Goal: Transaction & Acquisition: Book appointment/travel/reservation

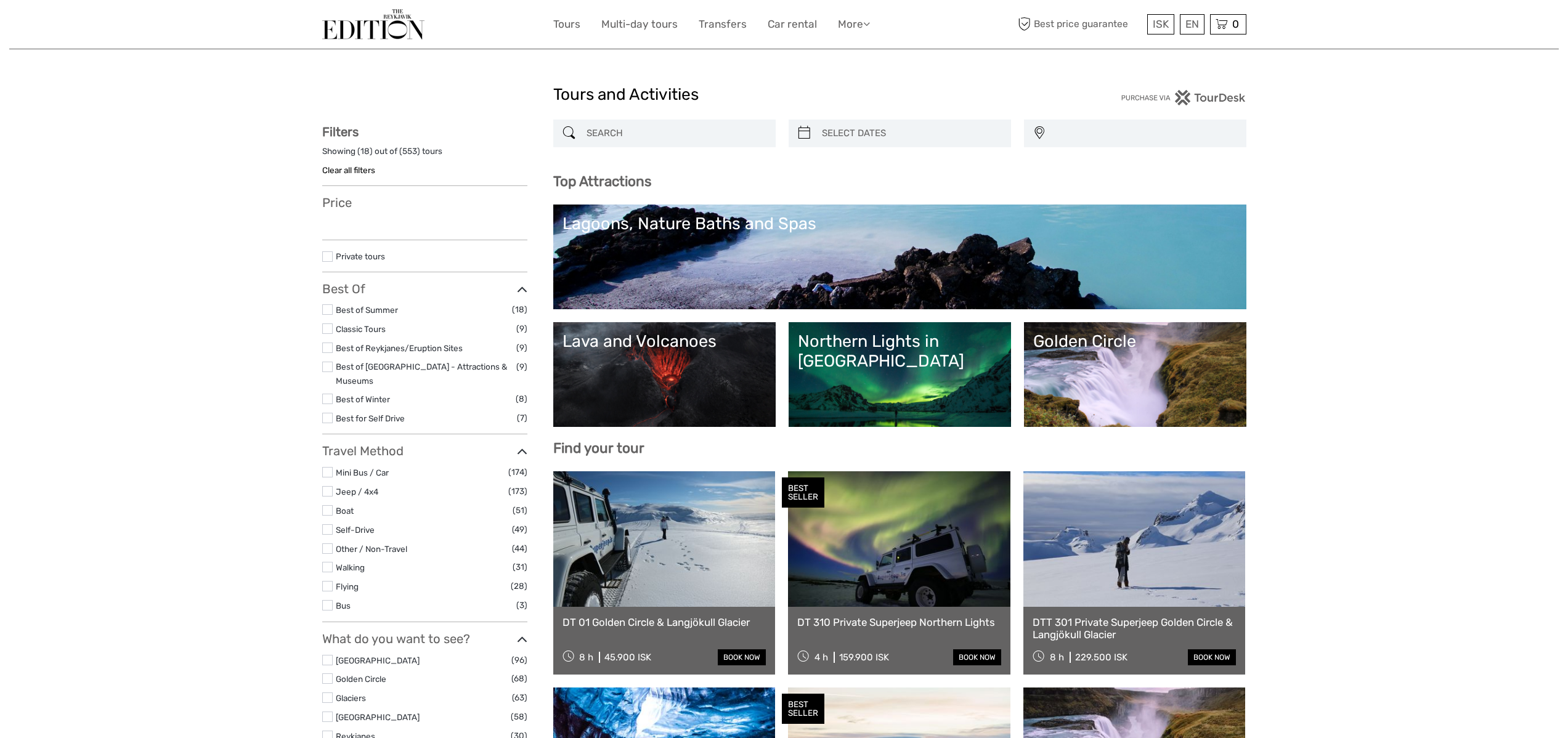
select select
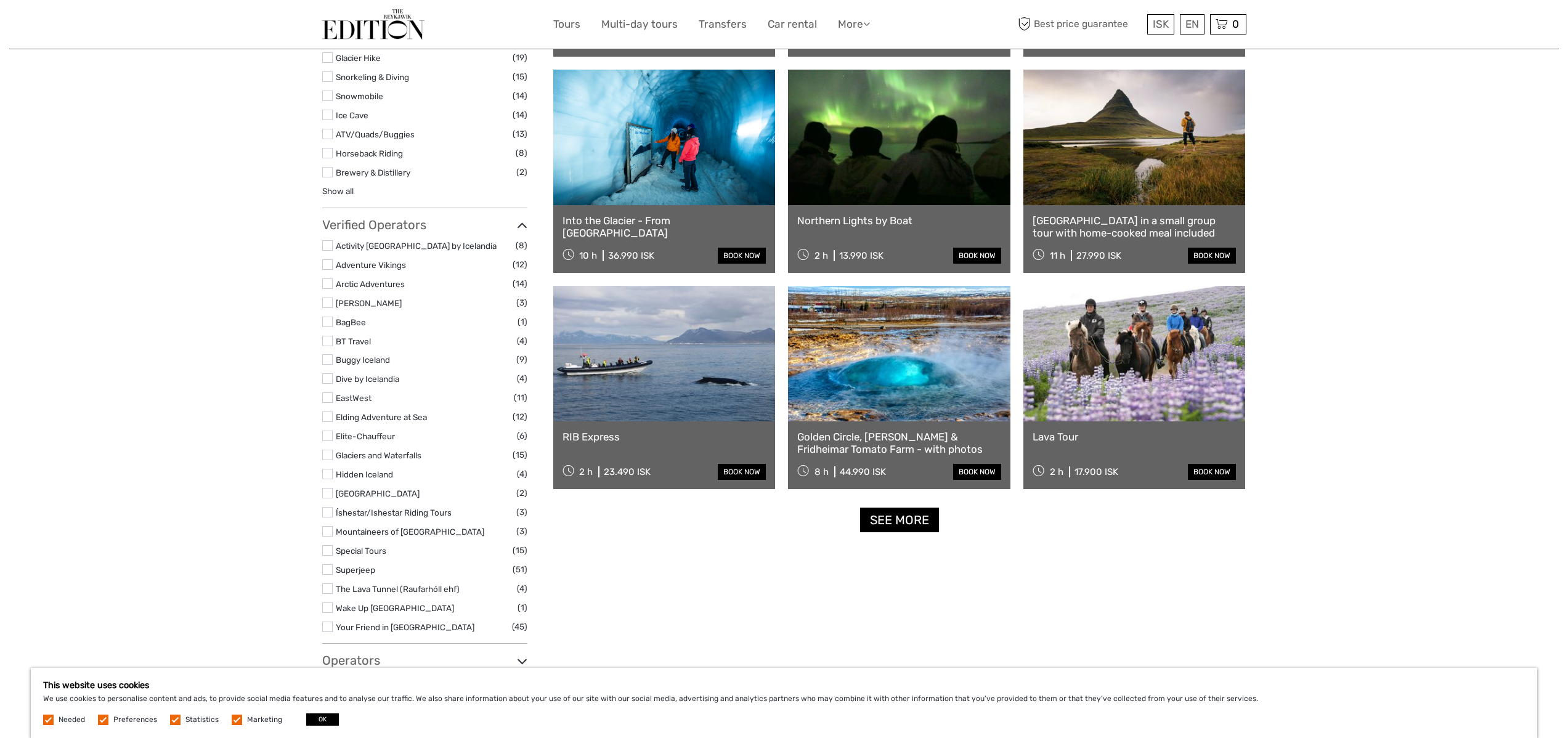
scroll to position [1328, 0]
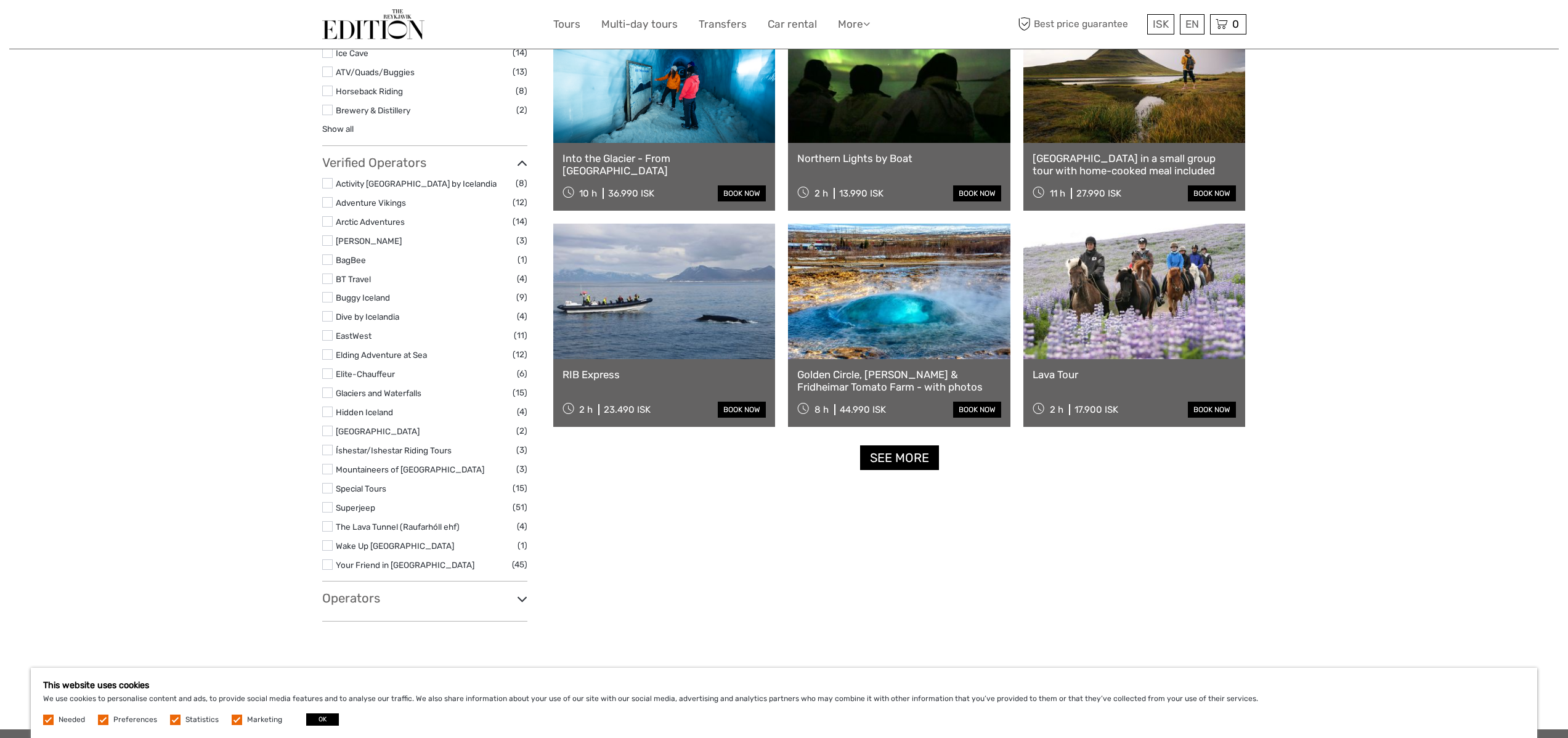
click at [515, 590] on h3 "Operators" at bounding box center [425, 597] width 205 height 15
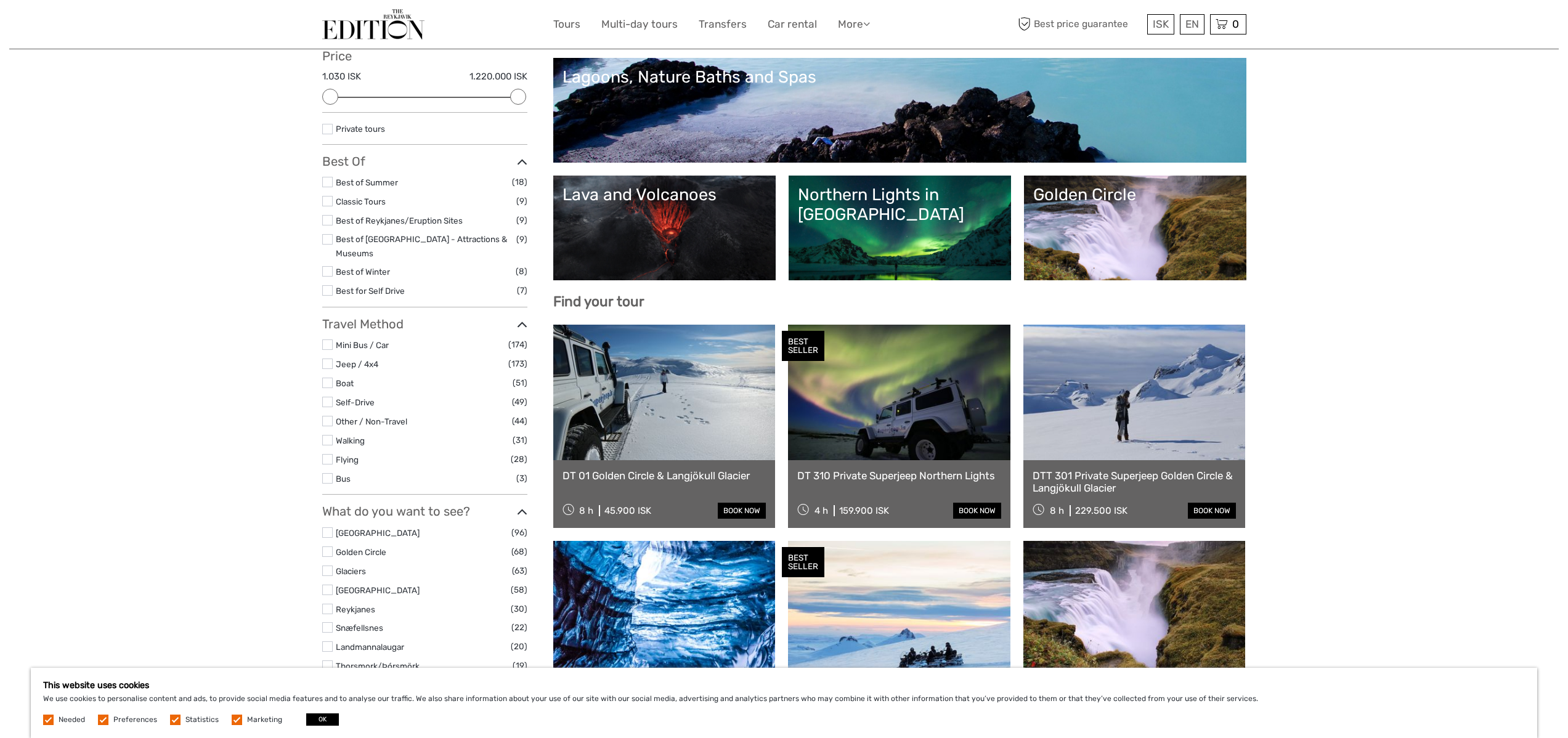
scroll to position [0, 0]
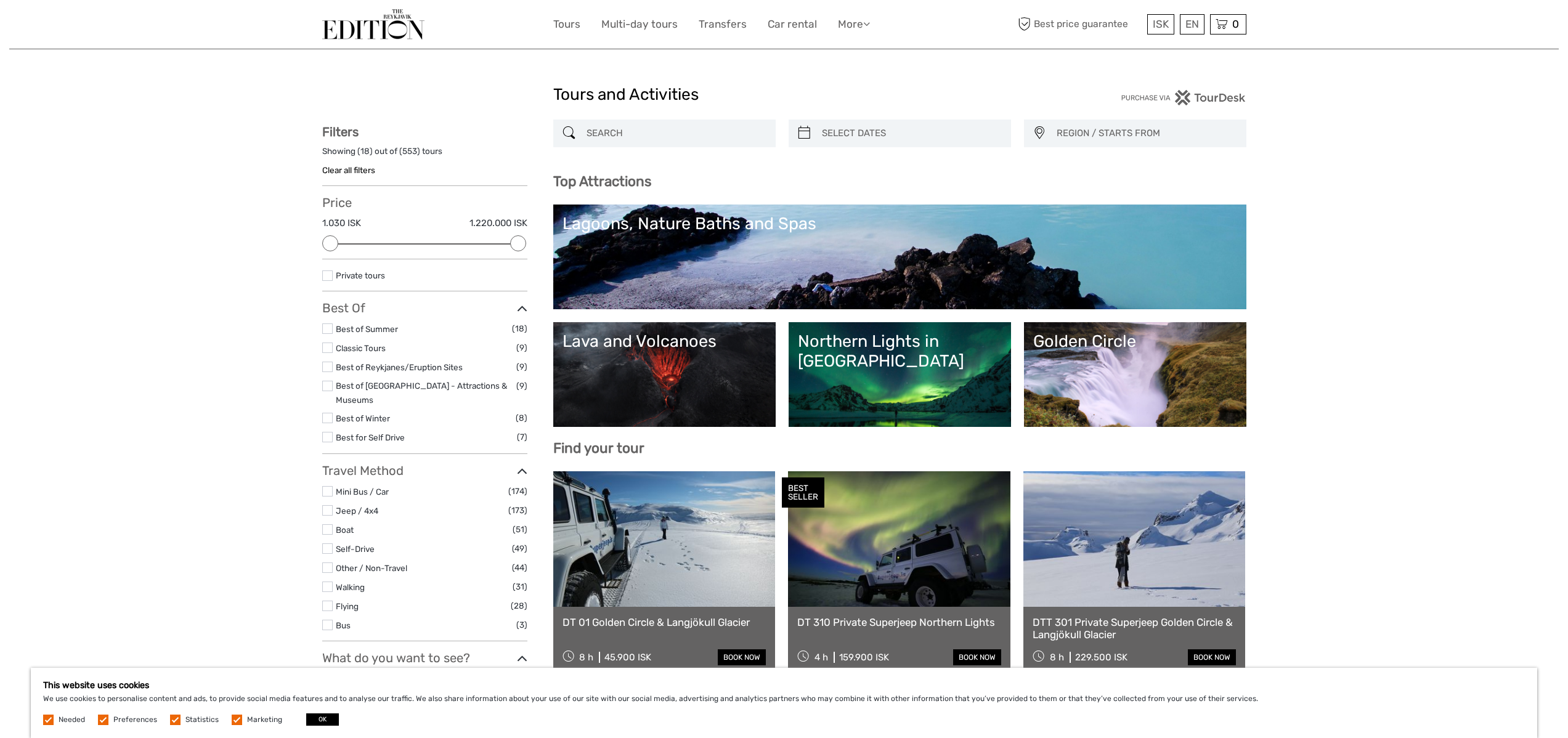
click at [835, 538] on link at bounding box center [899, 539] width 222 height 136
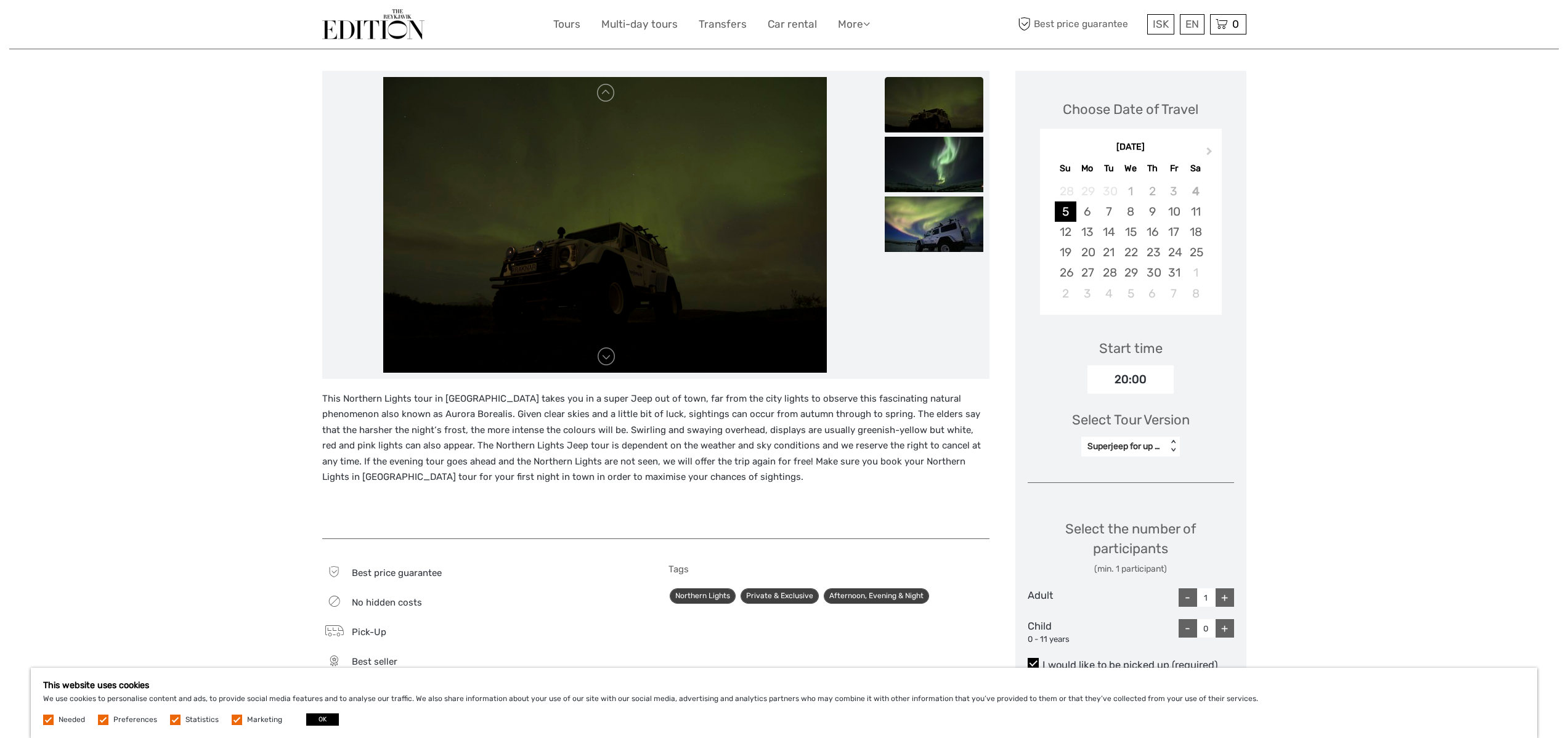
scroll to position [134, 0]
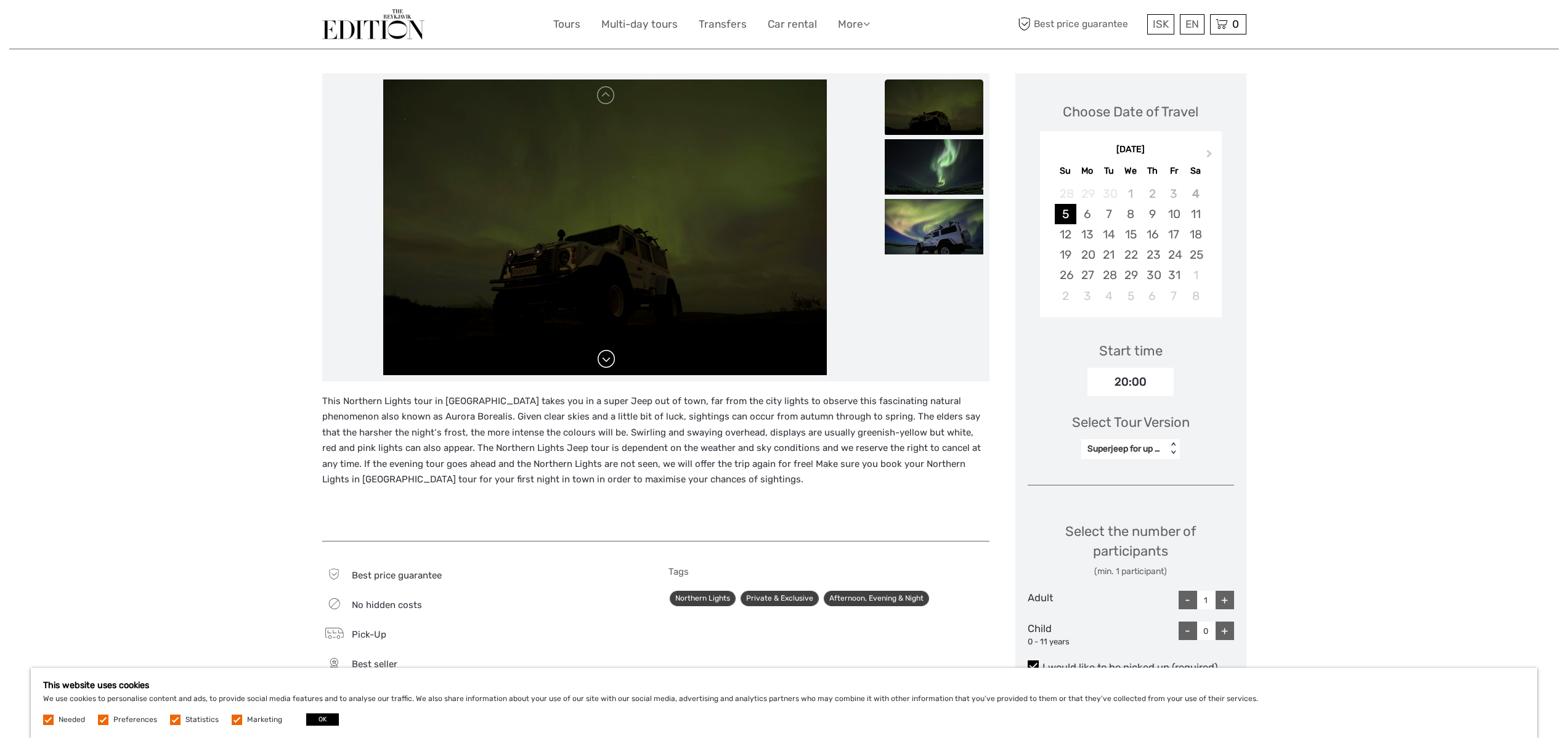
click at [607, 361] on link at bounding box center [606, 359] width 20 height 20
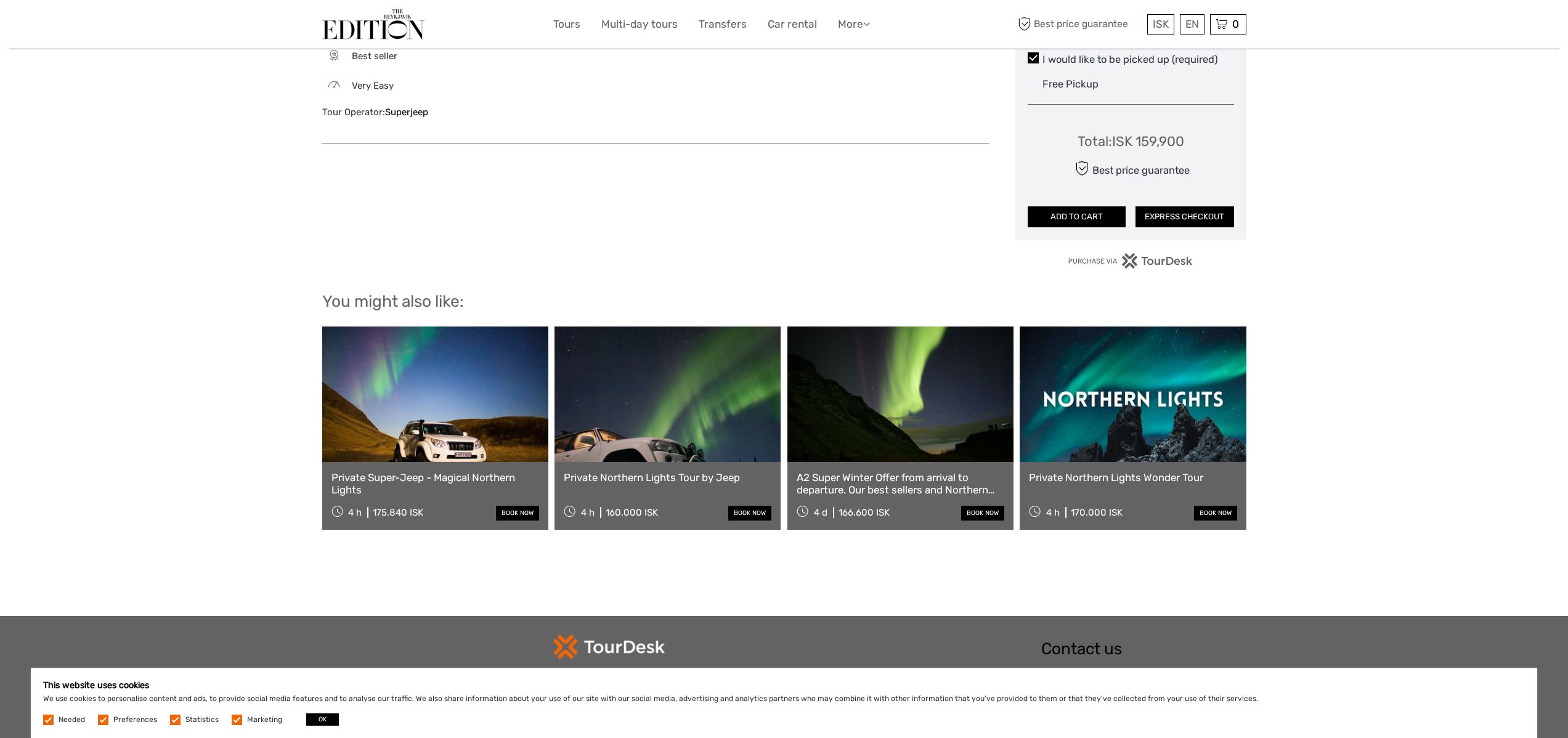
scroll to position [876, 0]
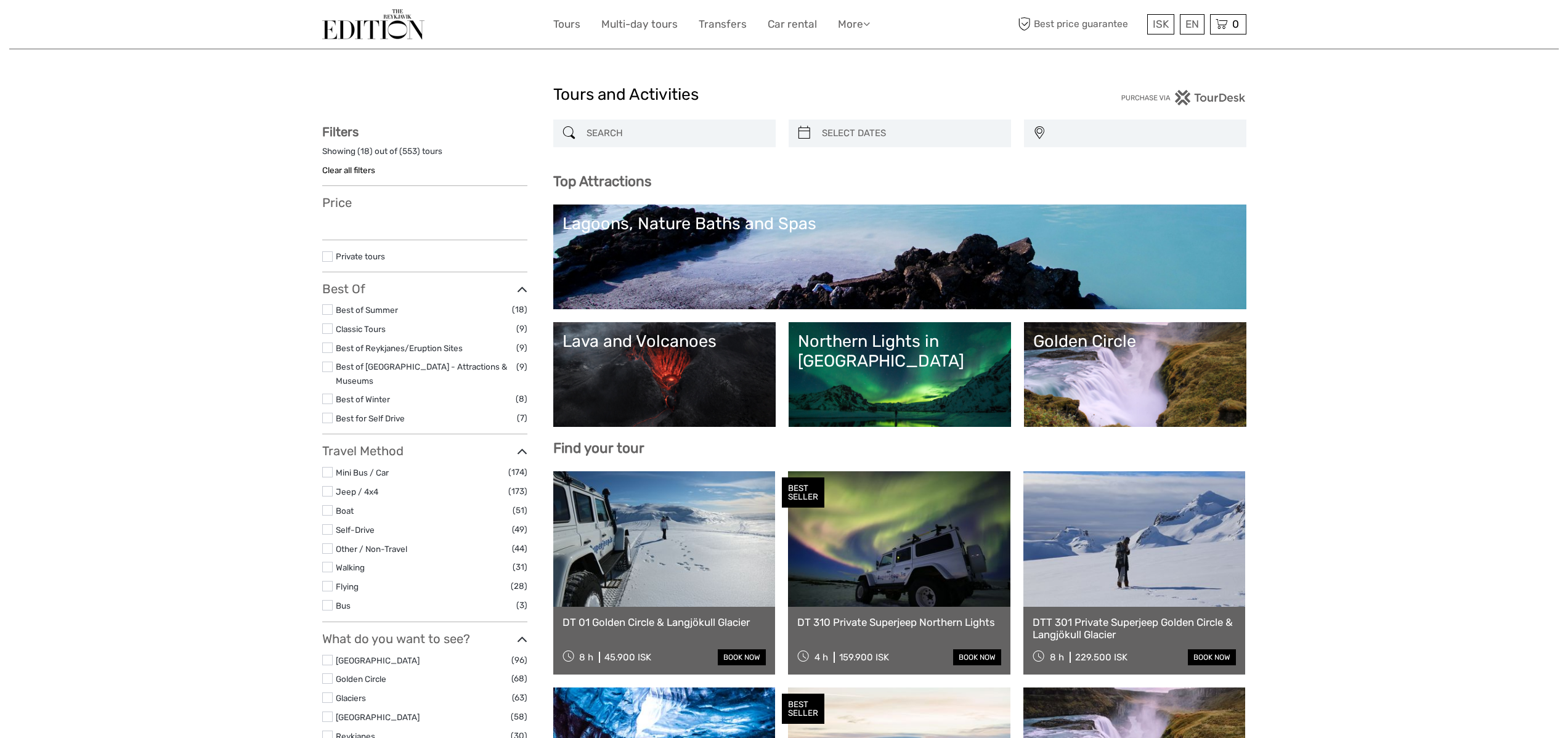
select select
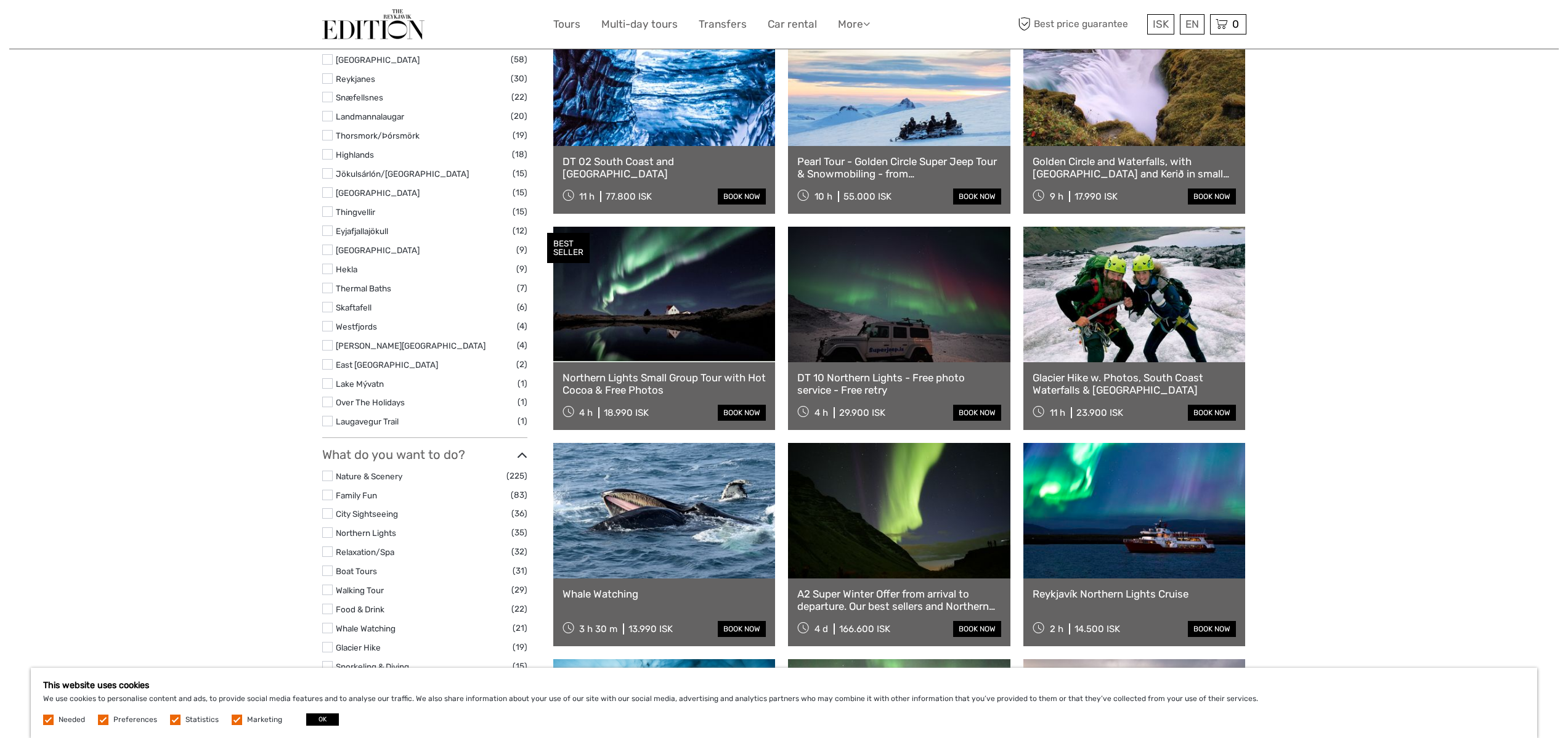
scroll to position [681, 0]
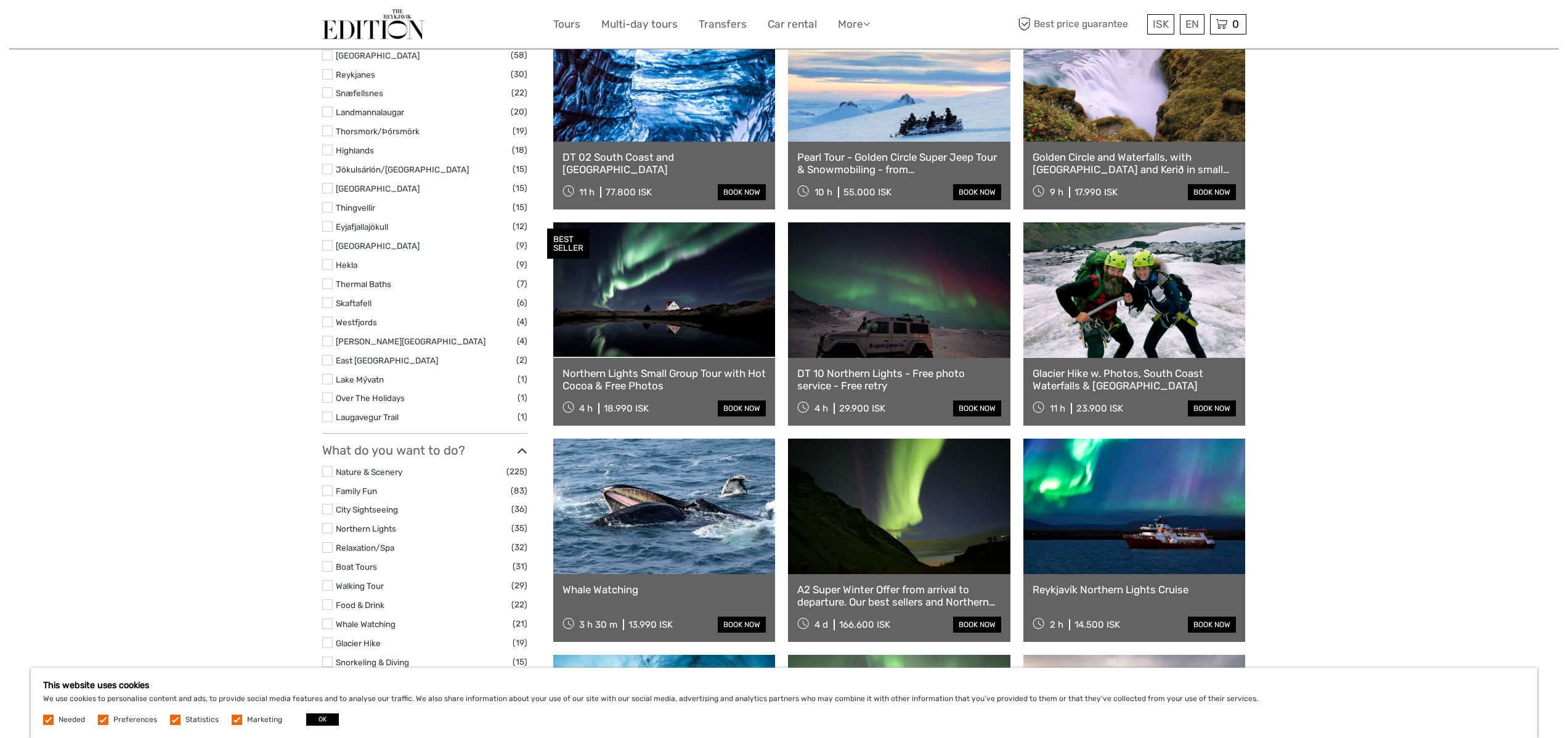
click at [523, 442] on icon at bounding box center [522, 450] width 11 height 17
click at [518, 483] on icon at bounding box center [522, 491] width 11 height 17
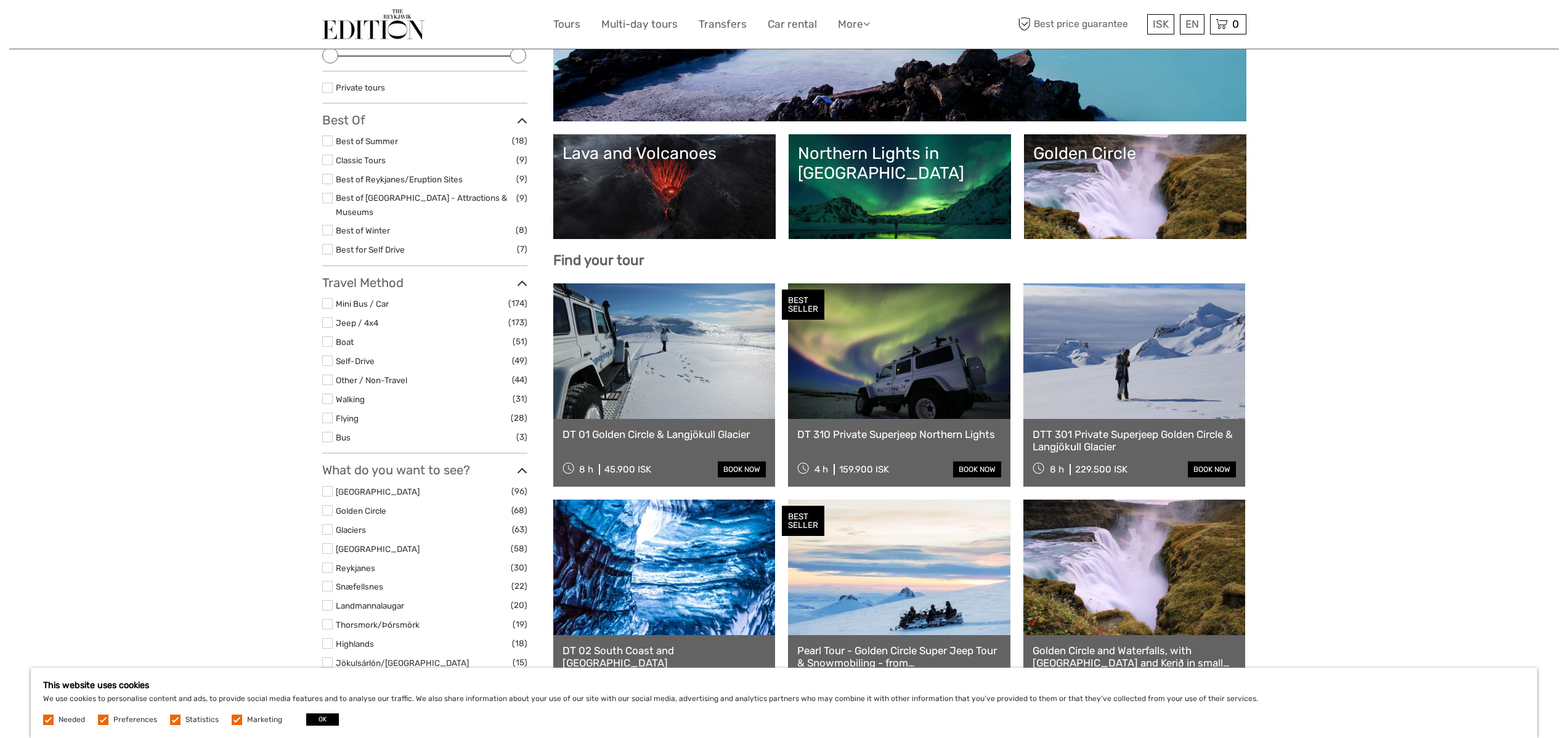
scroll to position [66, 0]
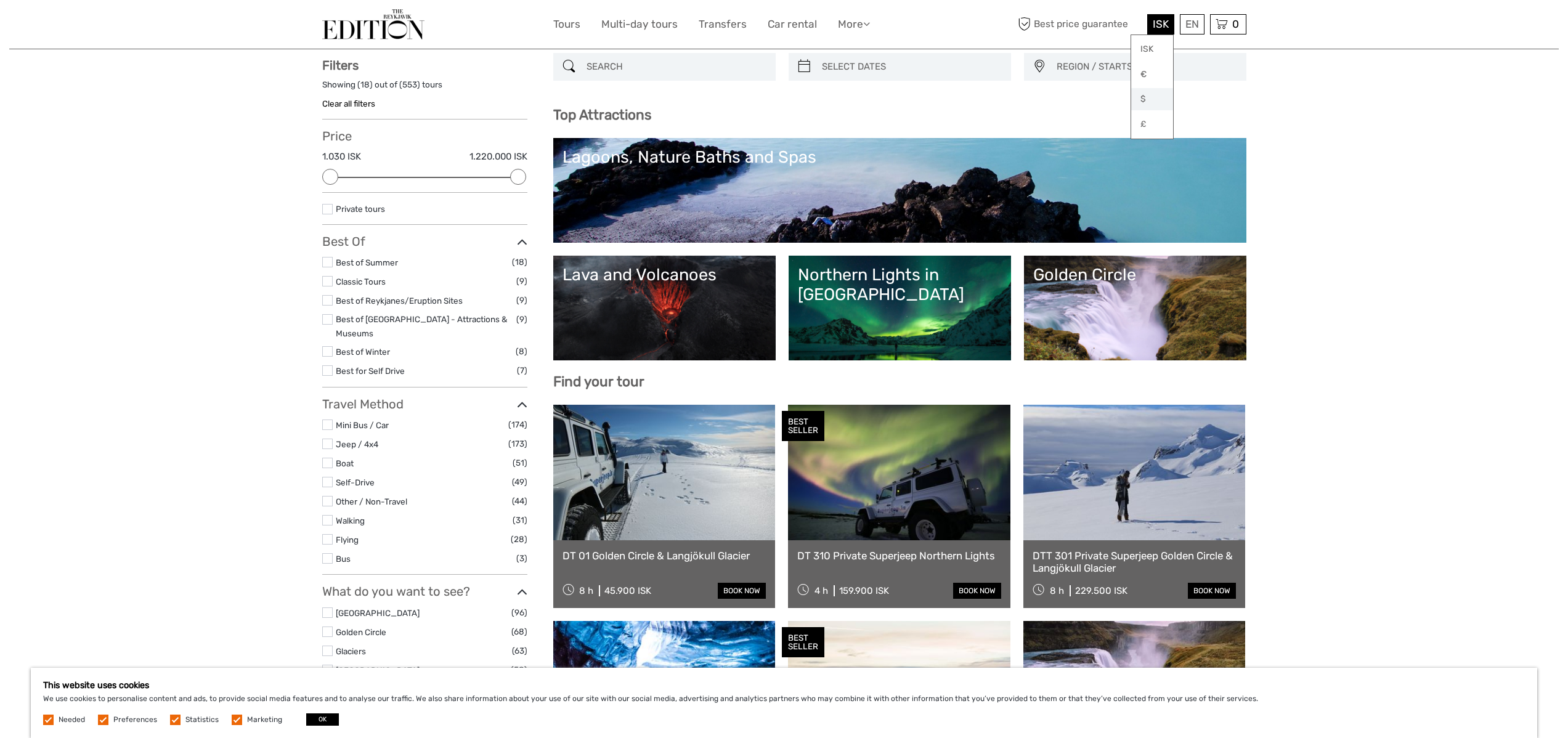
click at [1157, 95] on link "$" at bounding box center [1152, 99] width 42 height 22
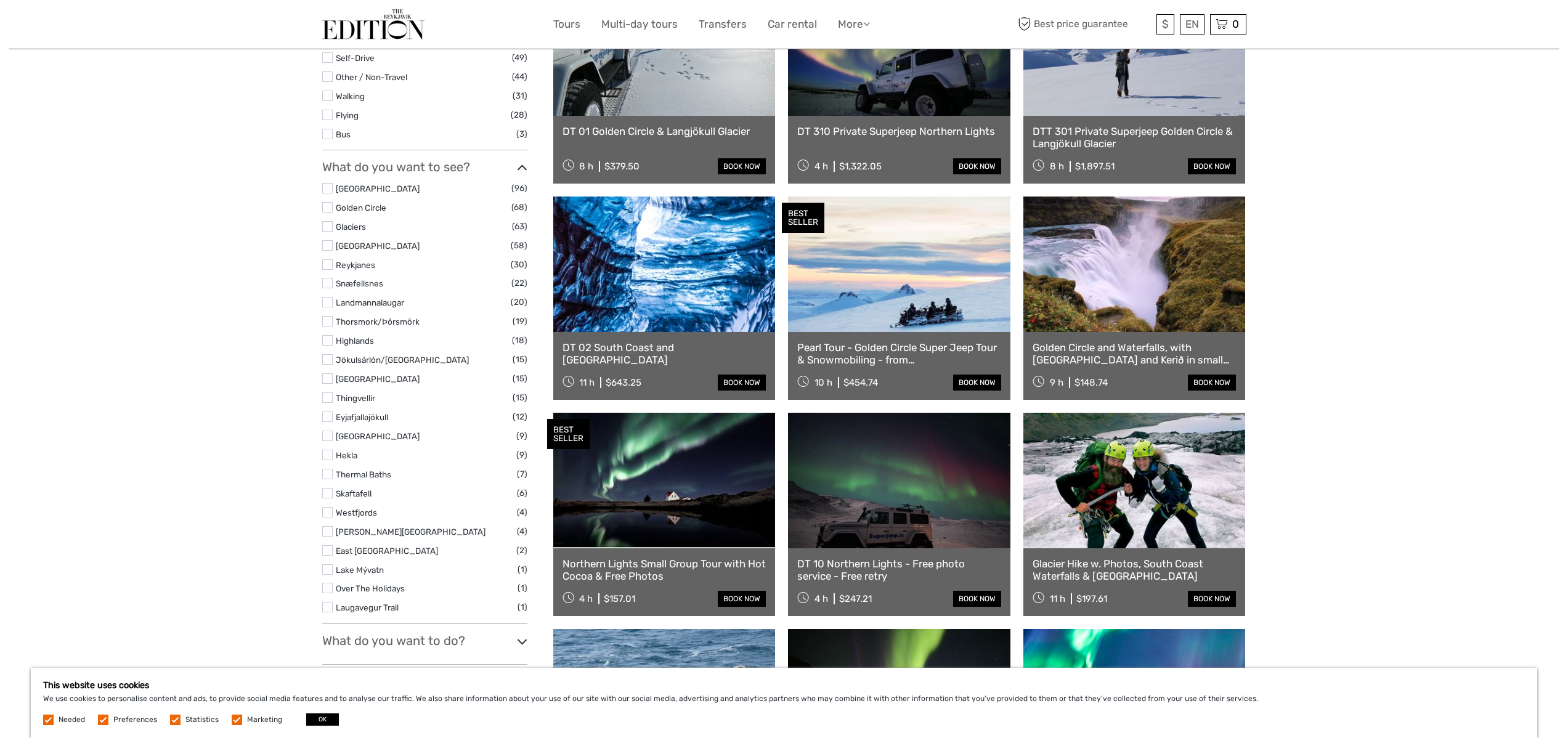
scroll to position [500, 0]
